Goal: Use online tool/utility: Utilize a website feature to perform a specific function

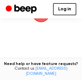
scroll to position [57, 0]
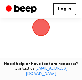
click at [42, 36] on span "button" at bounding box center [41, 27] width 26 height 26
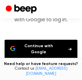
scroll to position [57, 0]
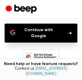
click at [27, 35] on button "Continue with Google" at bounding box center [41, 33] width 73 height 19
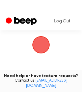
scroll to position [57, 0]
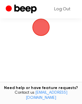
click at [43, 26] on span "button" at bounding box center [41, 27] width 22 height 22
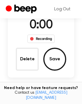
scroll to position [80, 0]
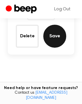
click at [48, 42] on button "Save" at bounding box center [54, 36] width 23 height 23
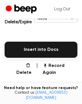
scroll to position [156, 0]
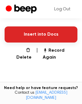
click at [47, 34] on button "Insert into Docs" at bounding box center [41, 34] width 73 height 16
